Goal: Task Accomplishment & Management: Use online tool/utility

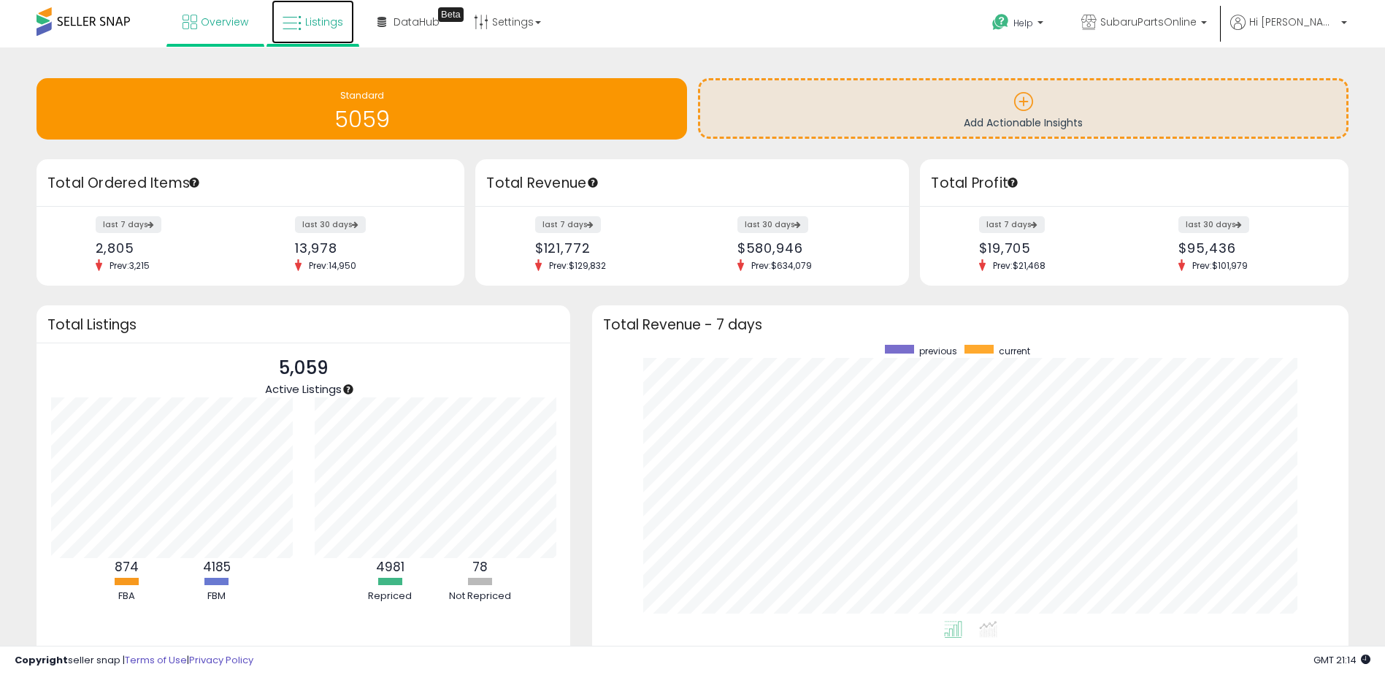
click at [296, 20] on icon at bounding box center [292, 23] width 19 height 19
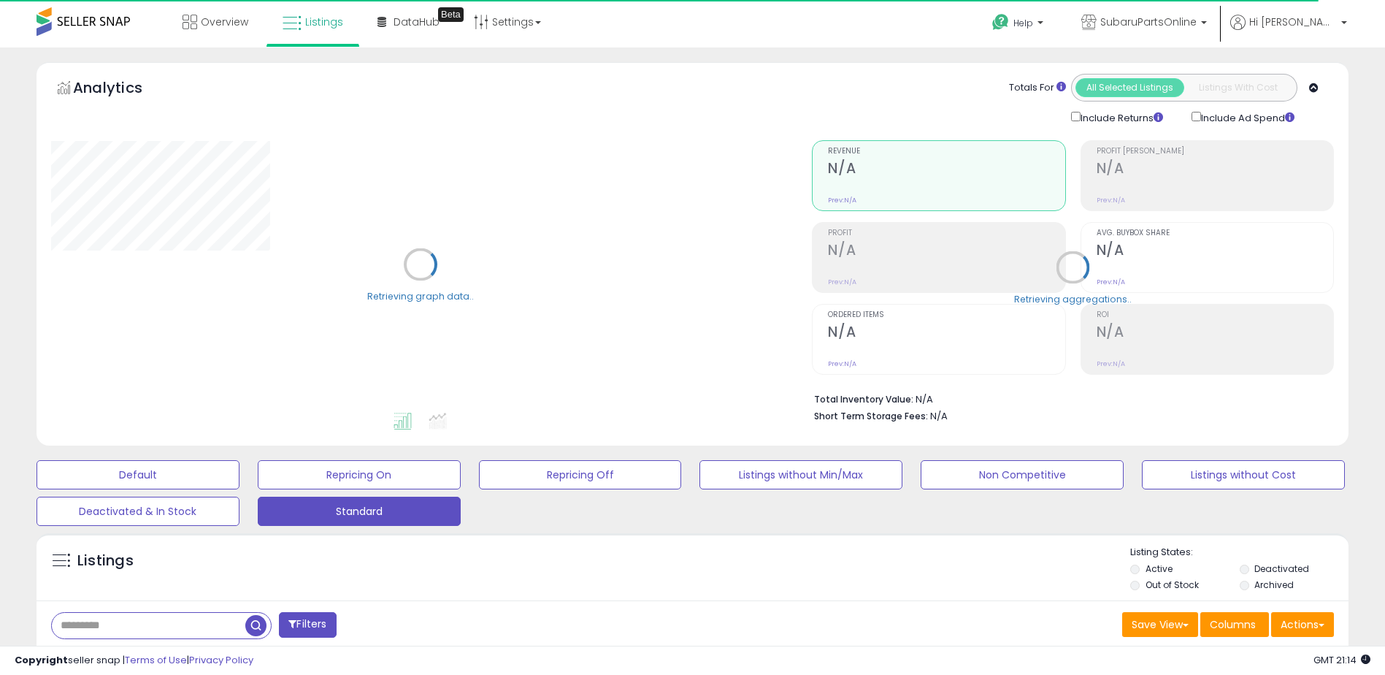
click at [135, 625] on input "text" at bounding box center [149, 626] width 194 height 26
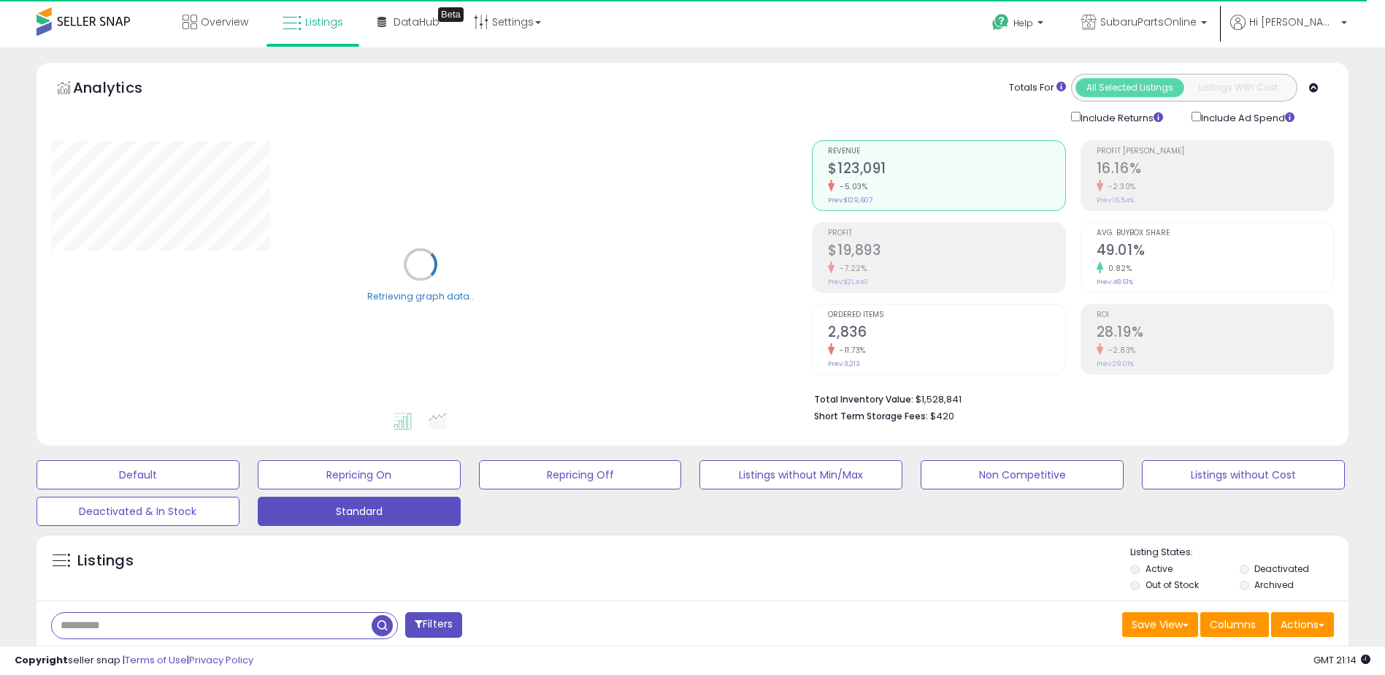
paste input "**********"
type input "**********"
click at [385, 623] on span "button" at bounding box center [382, 625] width 21 height 21
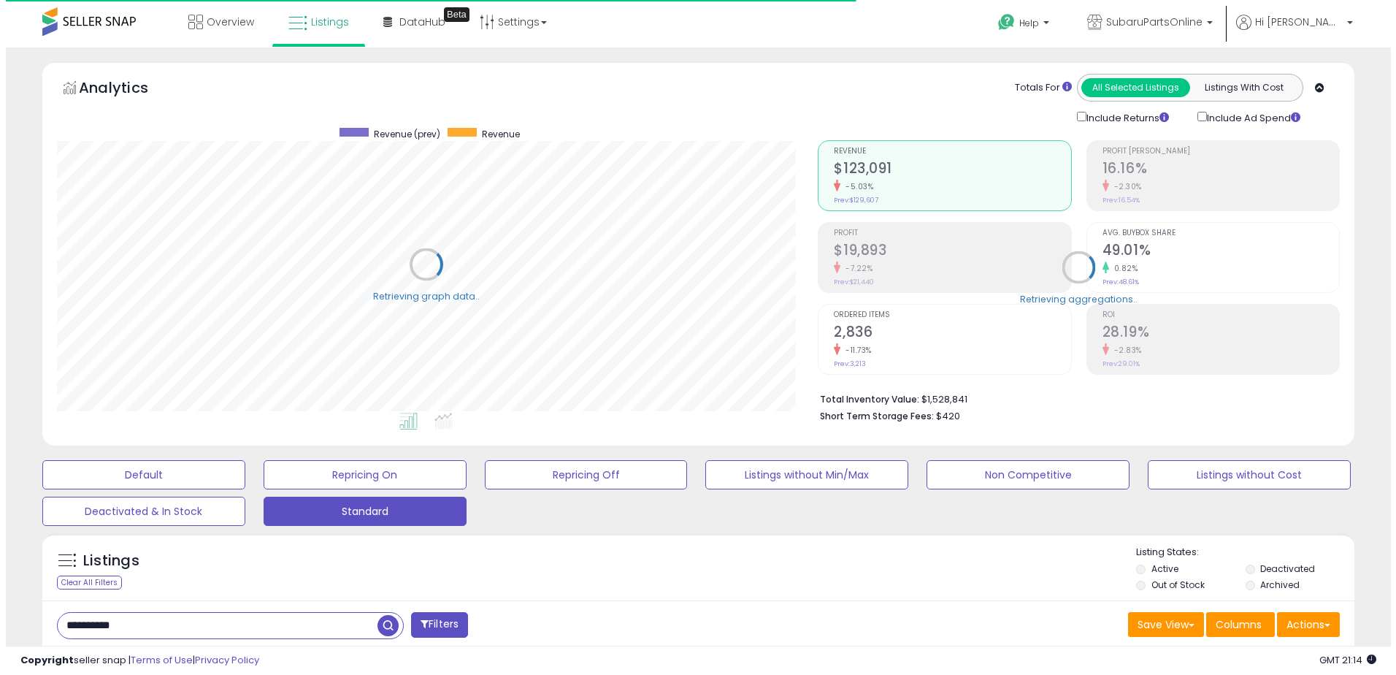
scroll to position [729893, 729432]
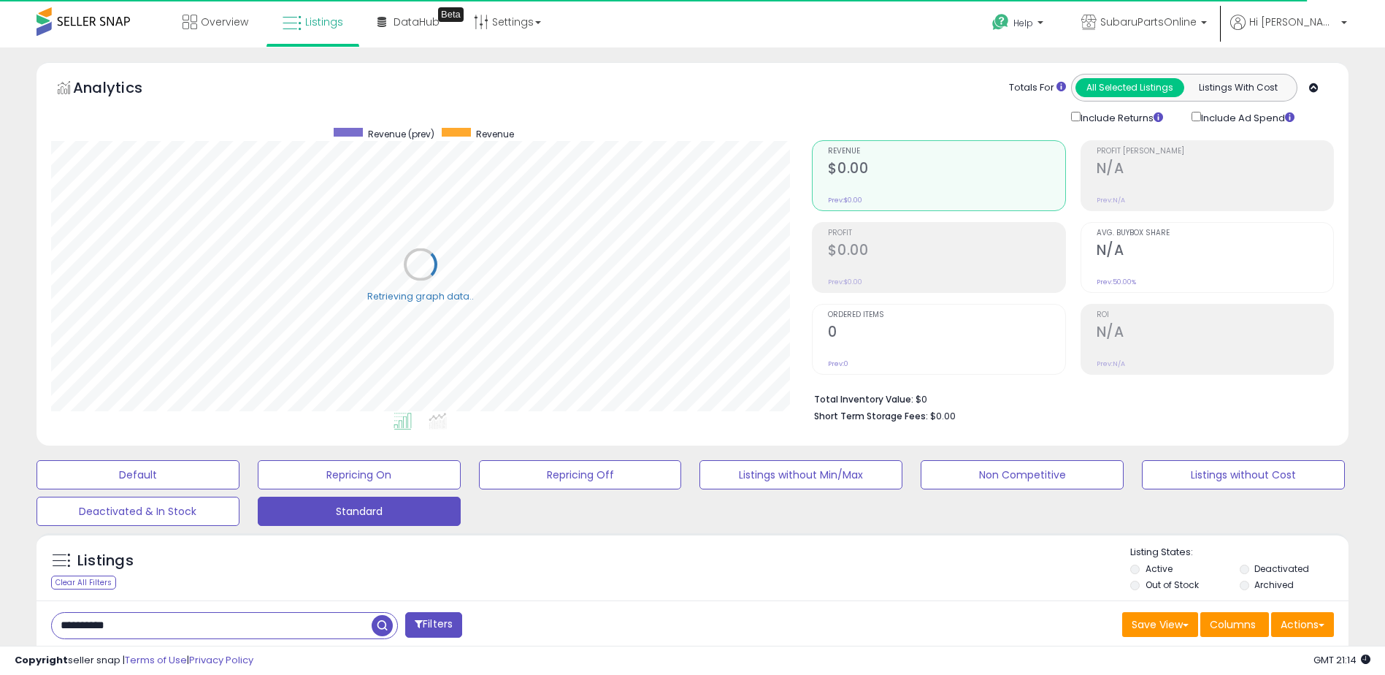
click at [382, 627] on span "button" at bounding box center [382, 625] width 21 height 21
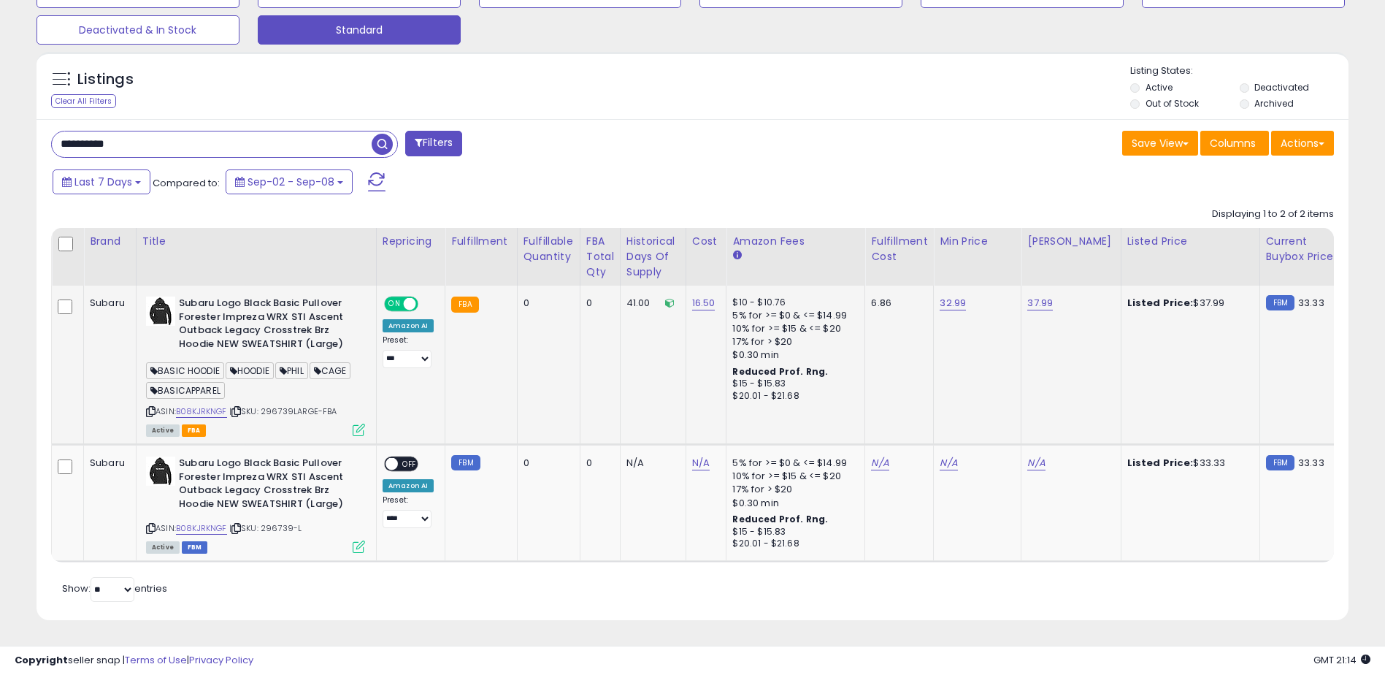
scroll to position [492, 0]
click at [275, 522] on span "| SKU: 296739-L" at bounding box center [265, 528] width 73 height 12
drag, startPoint x: 275, startPoint y: 517, endPoint x: 276, endPoint y: 526, distance: 9.5
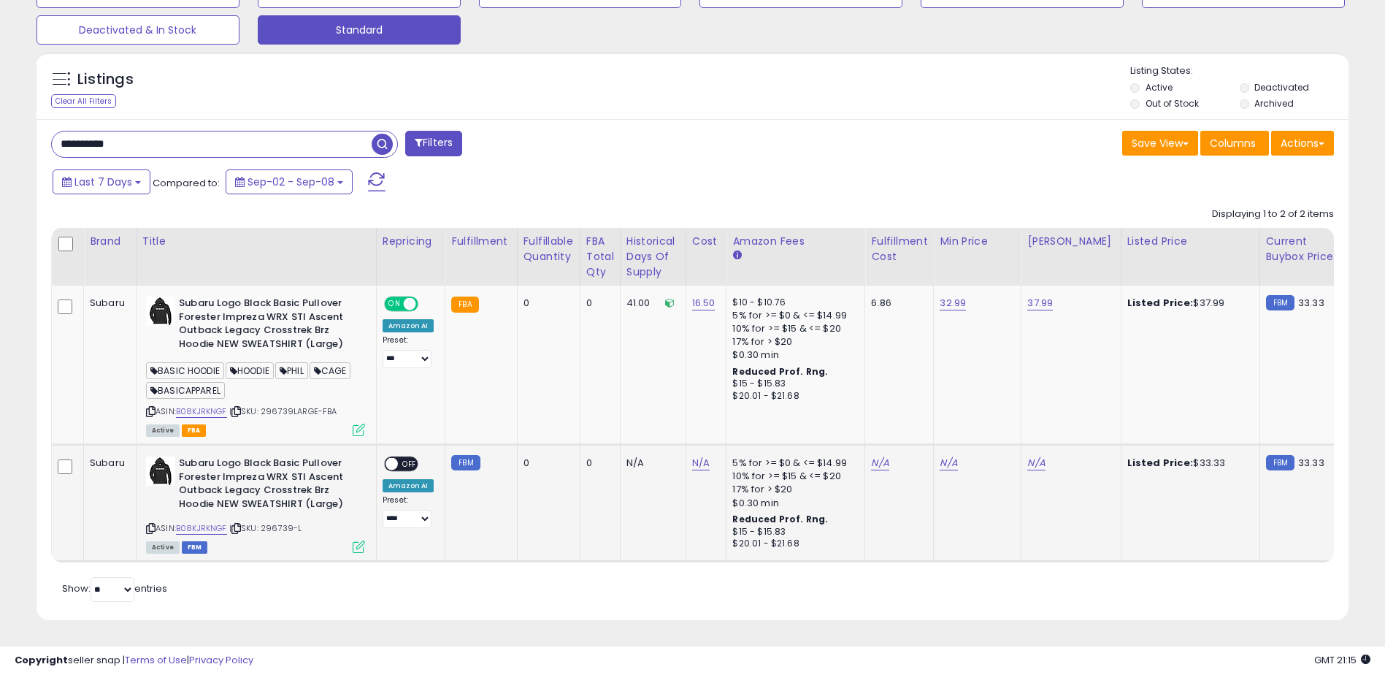
click at [276, 526] on div "ASIN: B08KJRKNGF | SKU: 296739-L Active FBM" at bounding box center [255, 503] width 219 height 95
click at [342, 384] on div "BASIC HOODIE HOODIE PHIL CAGE BASICAPPAREL" at bounding box center [255, 382] width 219 height 39
click at [152, 524] on icon at bounding box center [150, 528] width 9 height 8
